Goal: Task Accomplishment & Management: Manage account settings

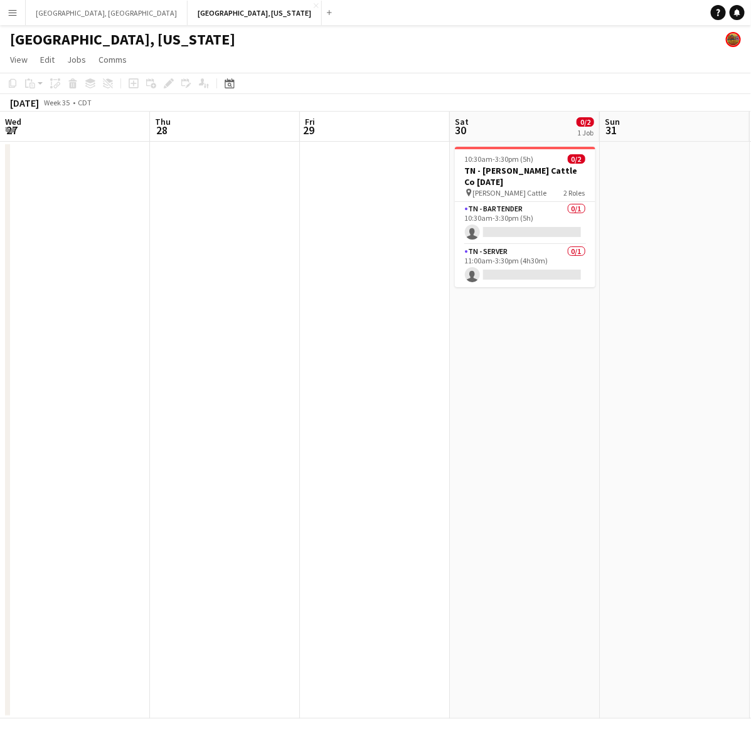
scroll to position [0, 384]
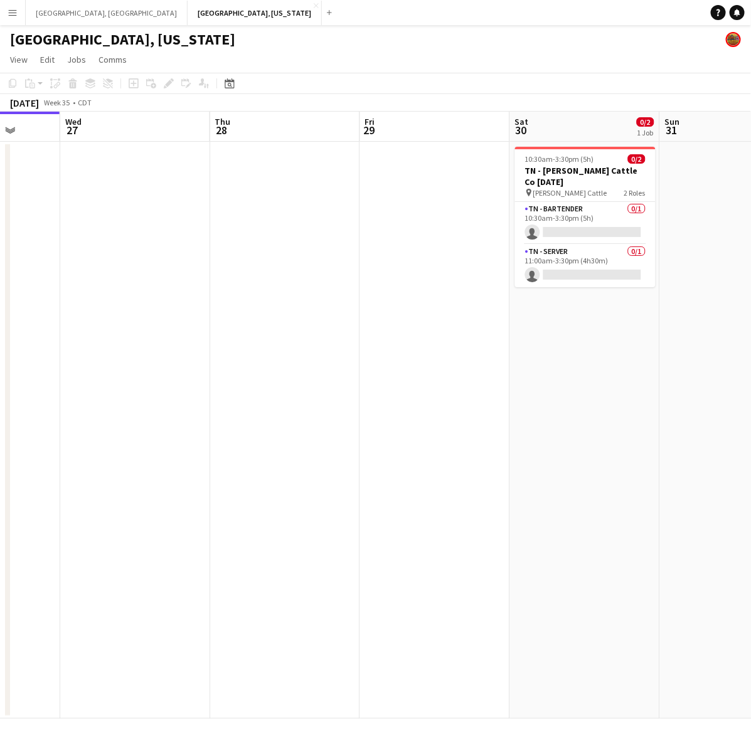
drag, startPoint x: 305, startPoint y: 467, endPoint x: 218, endPoint y: 480, distance: 87.5
click at [218, 480] on app-calendar-viewport "Sat 23 1/1 1 Job Sun 24 Mon 25 Tue 26 Wed 27 Thu 28 Fri 29 Sat 30 0/2 1 Job Sun…" at bounding box center [375, 415] width 751 height 607
click at [577, 205] on app-card-role "TN - Bartender 0/1 10:30am-3:30pm (5h) single-neutral-actions" at bounding box center [585, 223] width 140 height 43
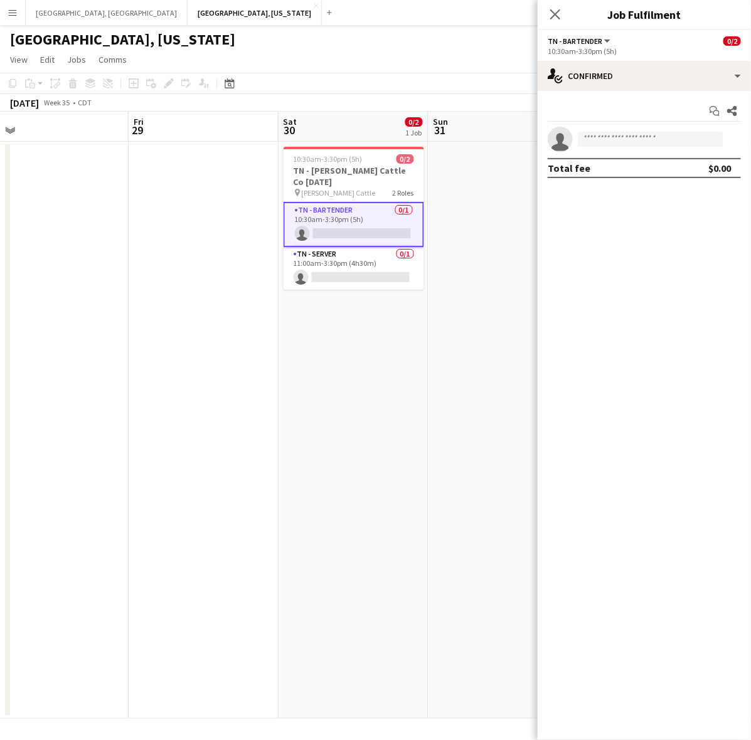
drag, startPoint x: 304, startPoint y: 283, endPoint x: 211, endPoint y: 293, distance: 93.9
click at [211, 293] on app-calendar-viewport "Mon 25 Tue 26 Wed 27 Thu 28 Fri 29 Sat 30 0/2 1 Job Sun 31 Mon 1 Tue 2 Wed 3 Th…" at bounding box center [375, 415] width 751 height 607
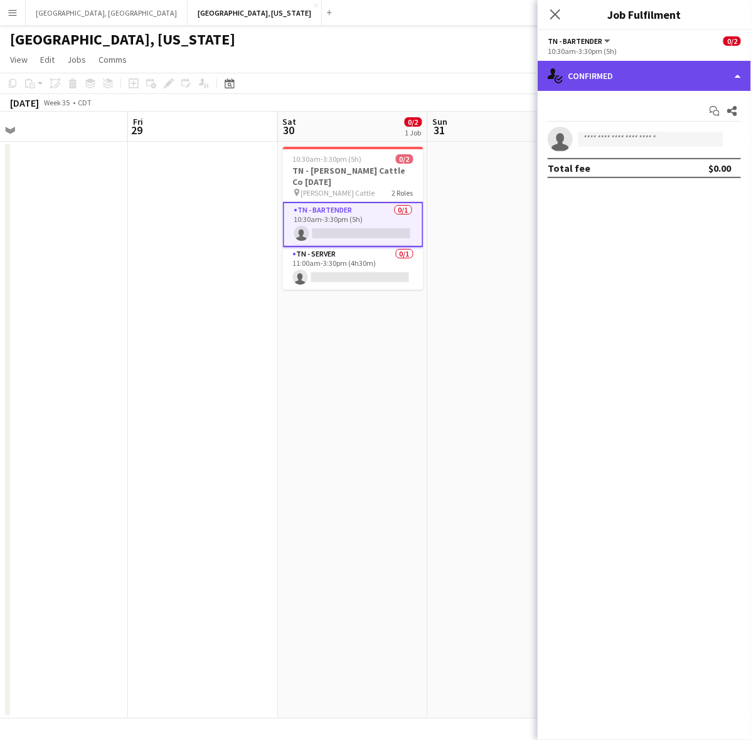
click at [663, 76] on div "single-neutral-actions-check-2 Confirmed" at bounding box center [643, 76] width 213 height 30
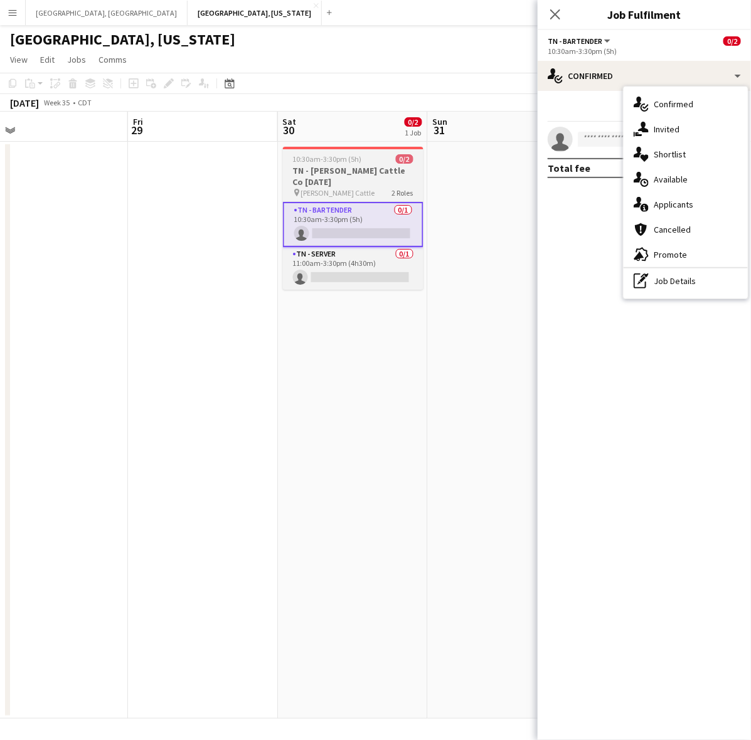
click at [358, 167] on h3 "TN - [PERSON_NAME] Cattle Co [DATE]" at bounding box center [353, 176] width 140 height 23
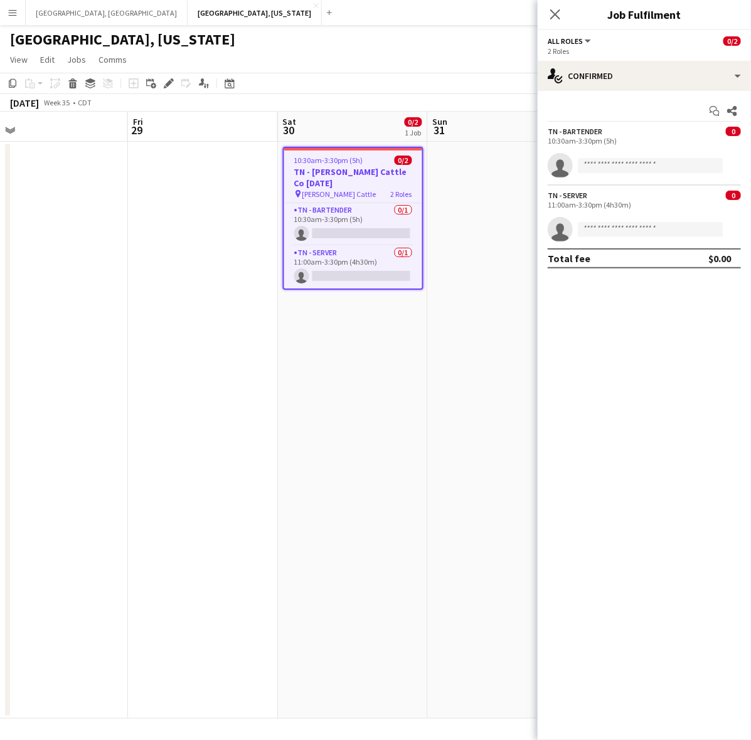
drag, startPoint x: 167, startPoint y: 78, endPoint x: 255, endPoint y: 74, distance: 88.5
click at [167, 77] on div "Edit" at bounding box center [168, 83] width 15 height 15
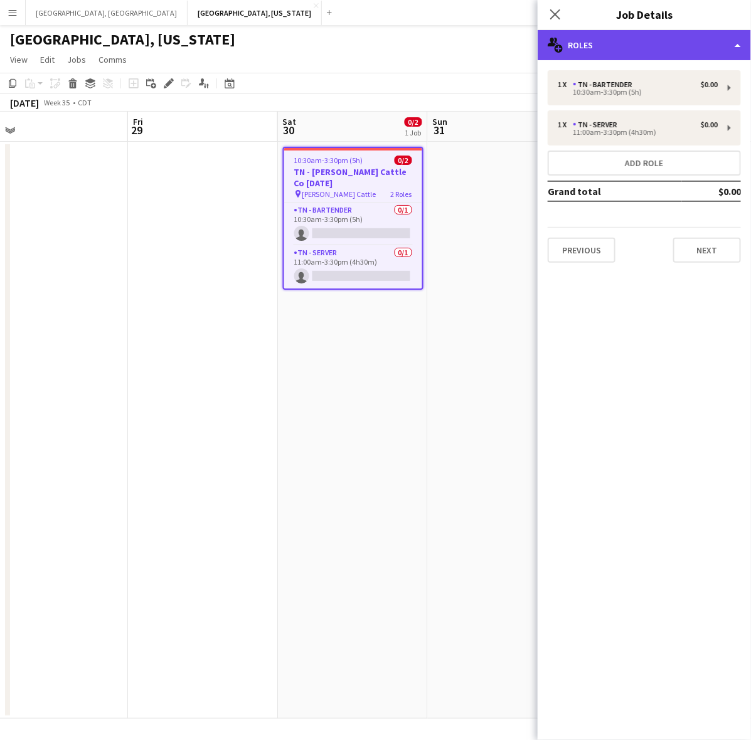
click at [635, 50] on div "multiple-users-add Roles" at bounding box center [643, 45] width 213 height 30
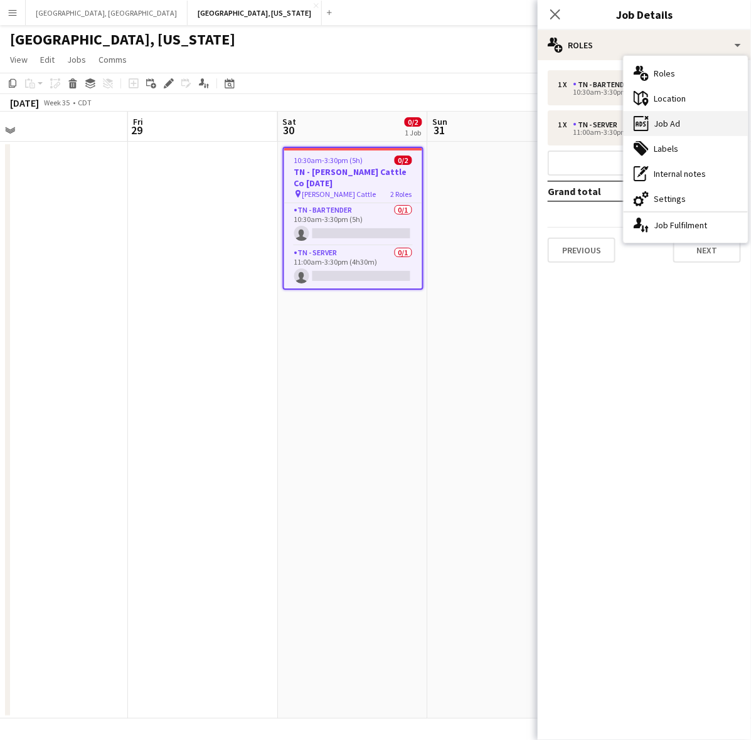
click at [647, 124] on icon "ads-window" at bounding box center [640, 123] width 15 height 15
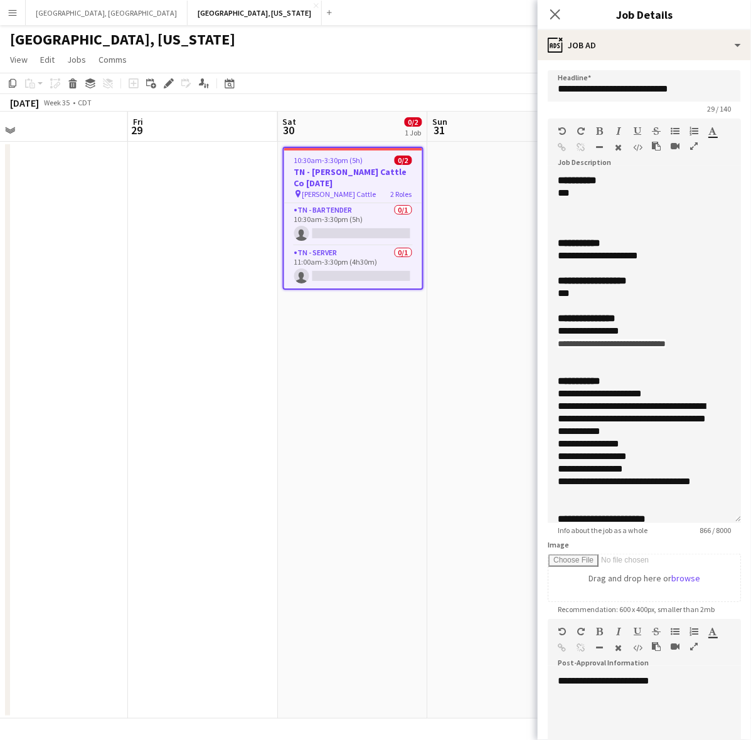
drag, startPoint x: 735, startPoint y: 245, endPoint x: 735, endPoint y: 518, distance: 273.4
click at [735, 518] on form "**********" at bounding box center [643, 476] width 213 height 813
click at [493, 389] on app-date-cell at bounding box center [503, 430] width 150 height 577
